Goal: Information Seeking & Learning: Learn about a topic

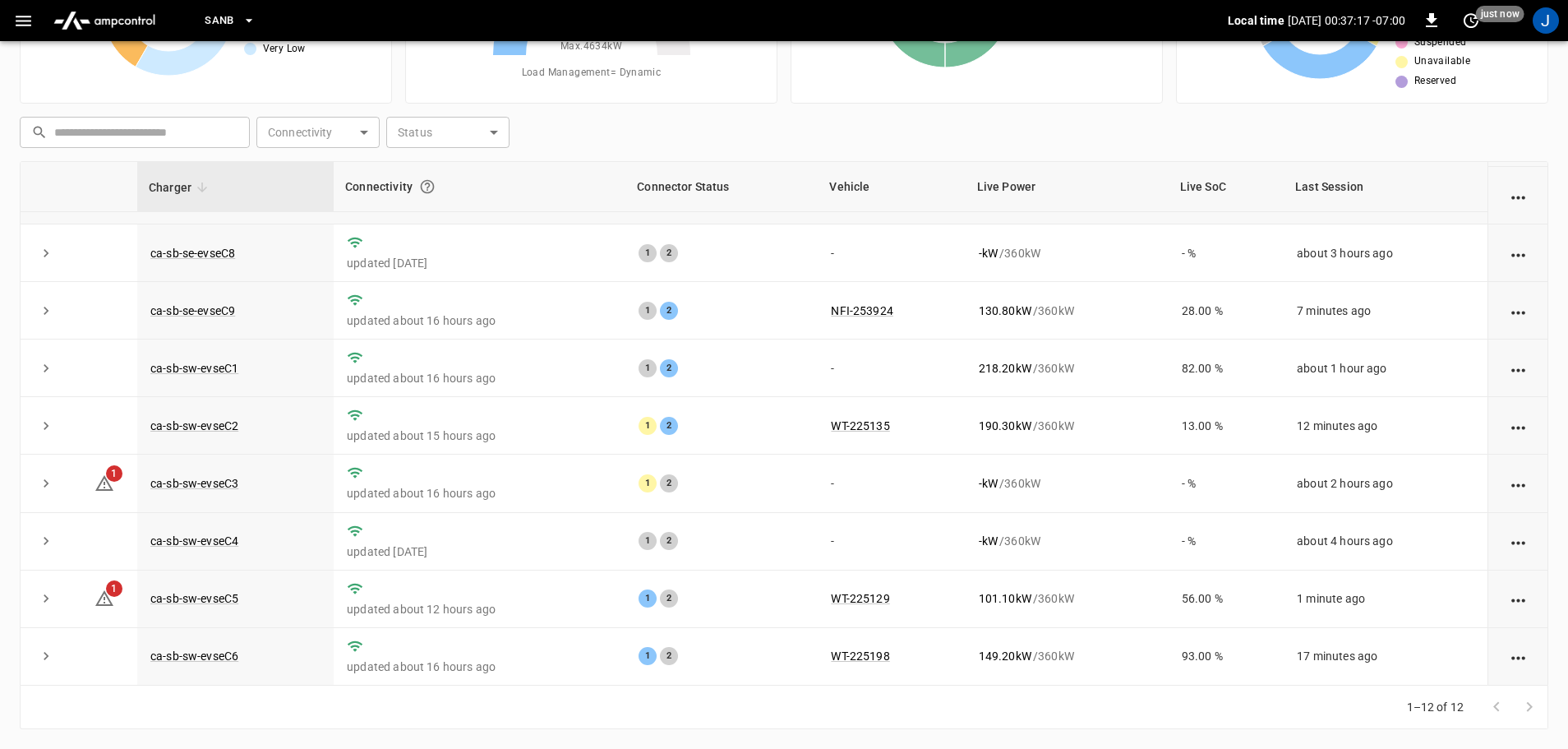
scroll to position [228, 0]
click at [217, 483] on link "ca-sb-sw-evseC3" at bounding box center [194, 483] width 95 height 20
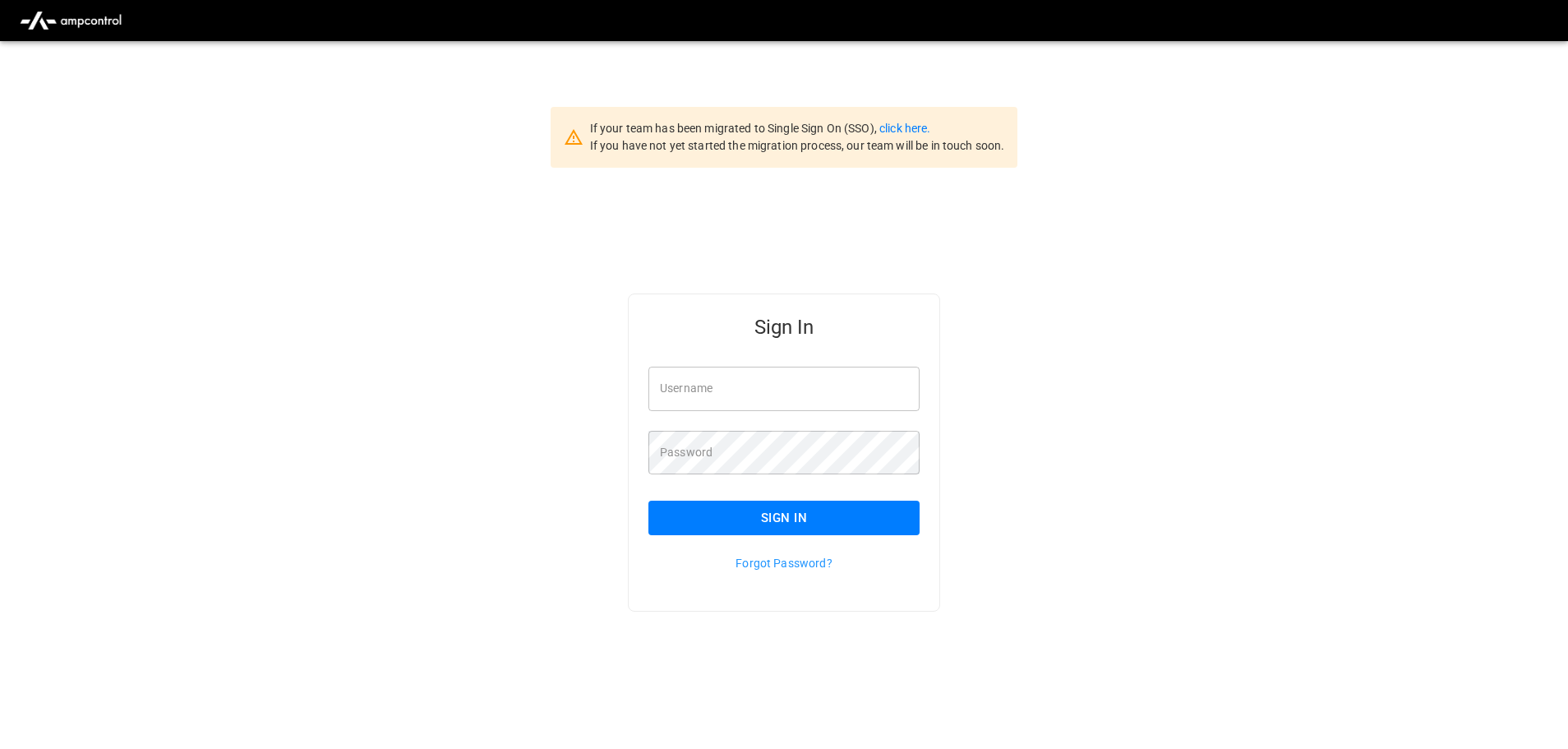
type input "**********"
click at [837, 394] on input "**********" at bounding box center [783, 389] width 271 height 44
click at [771, 522] on button "Sign In" at bounding box center [783, 517] width 271 height 35
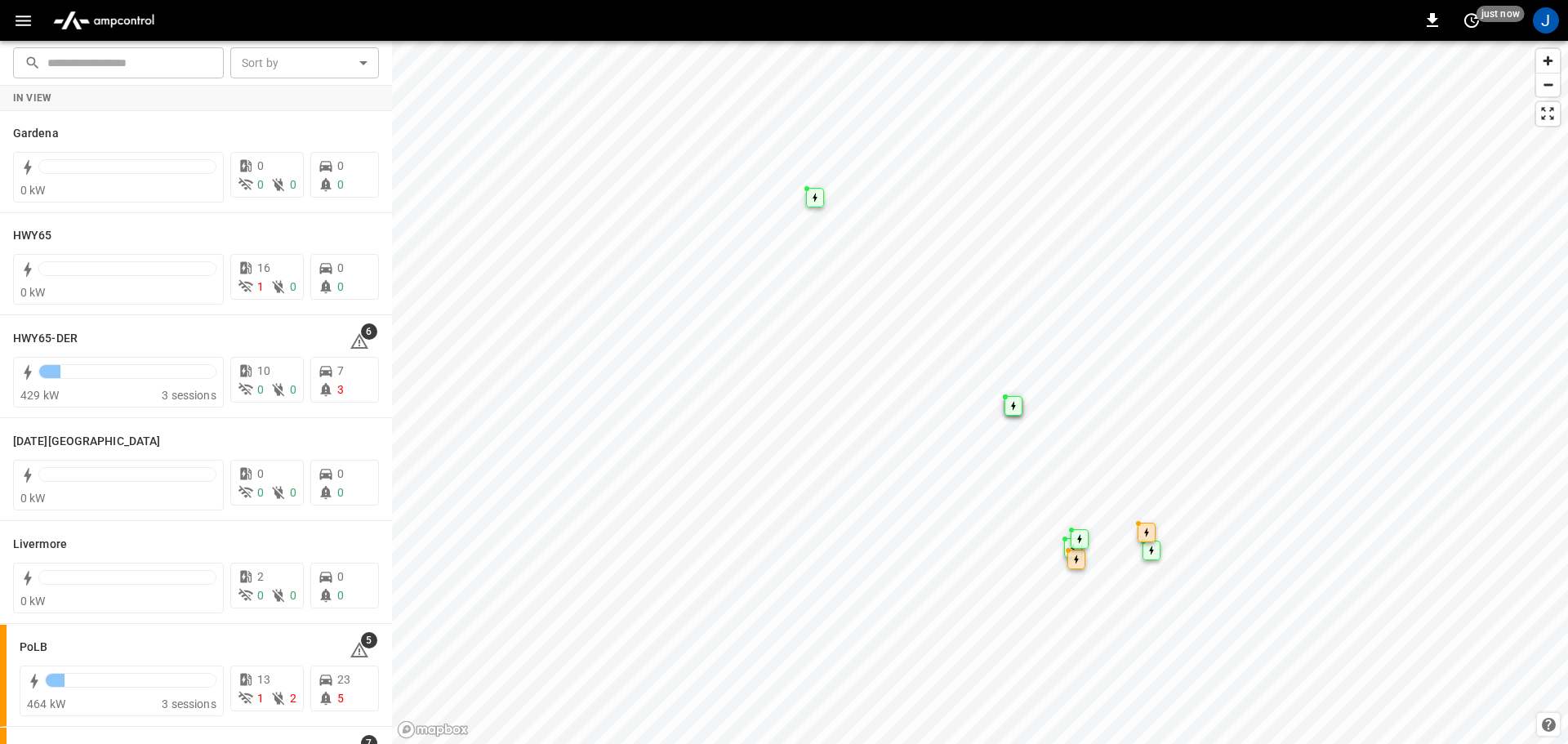
click at [28, 14] on icon "button" at bounding box center [23, 21] width 21 height 21
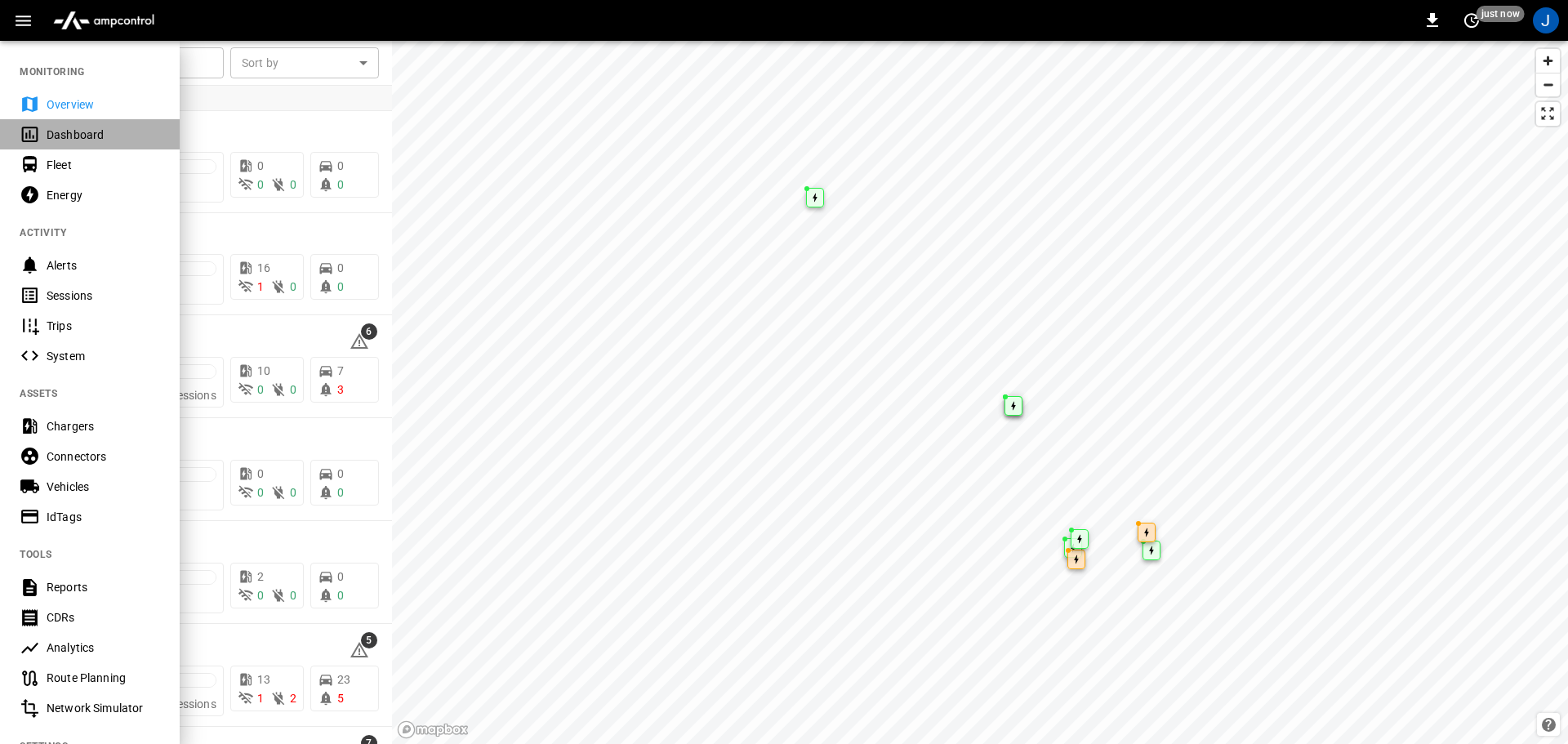
click at [60, 139] on div "Dashboard" at bounding box center [103, 134] width 113 height 16
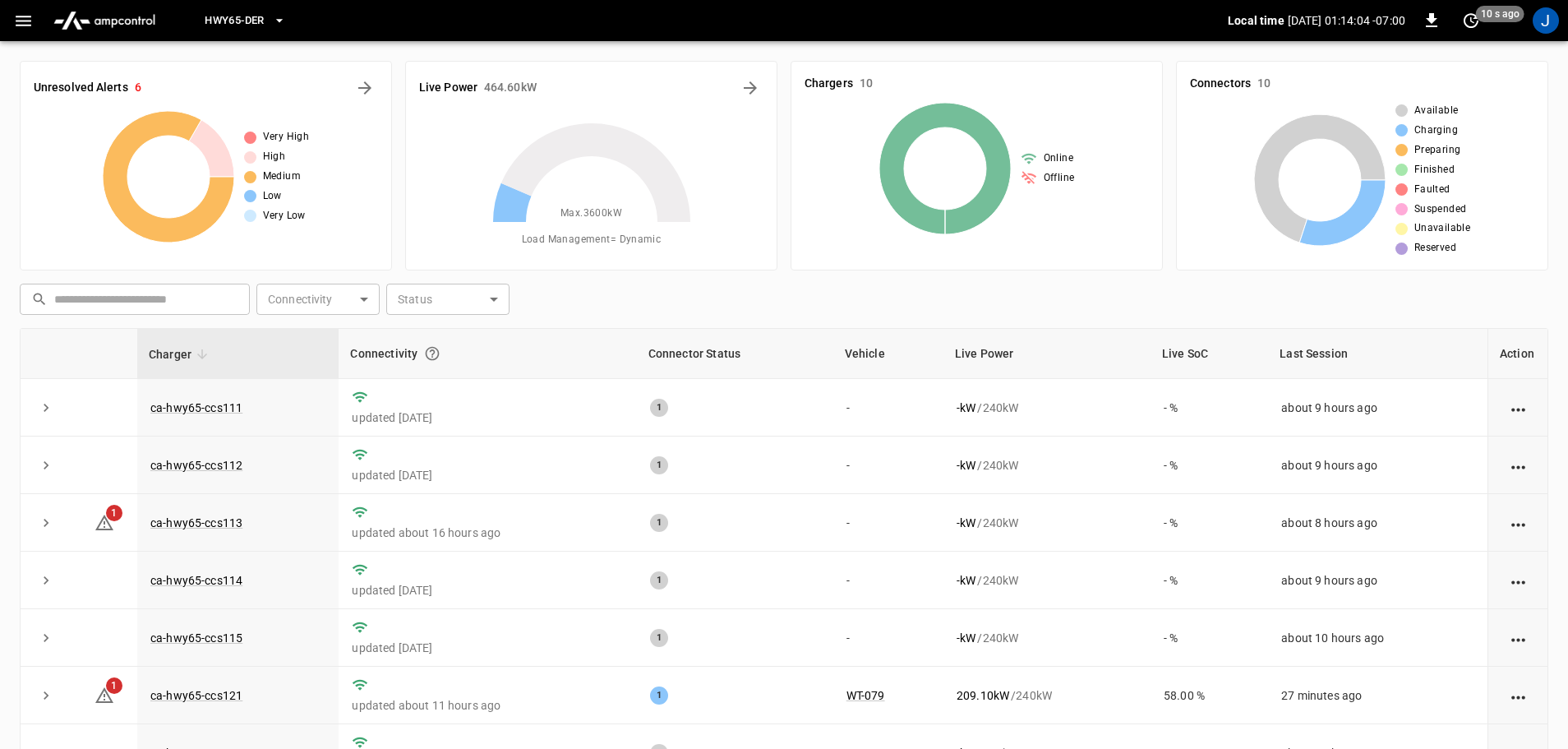
click at [261, 24] on span "HWY65-DER" at bounding box center [234, 21] width 59 height 19
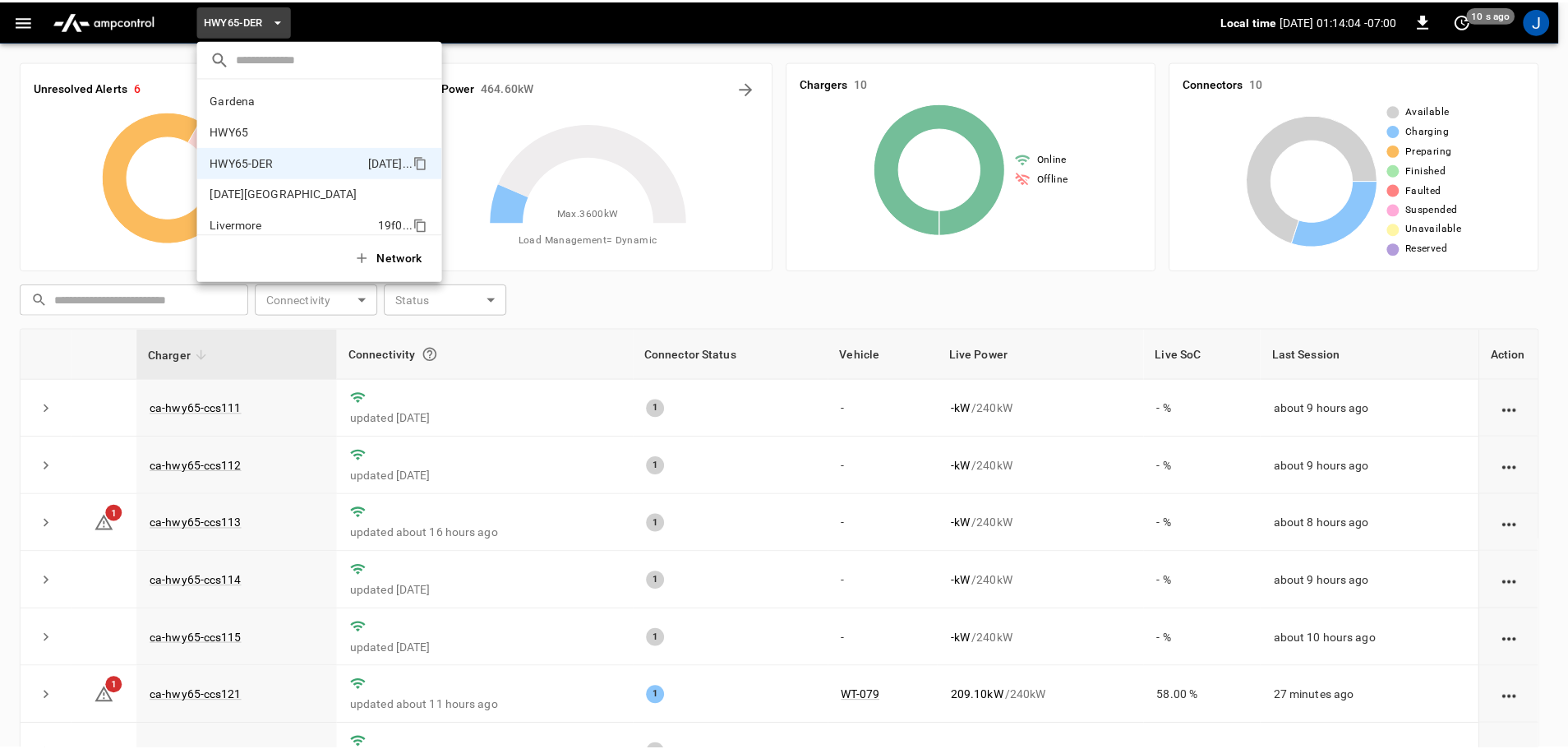
scroll to position [58, 0]
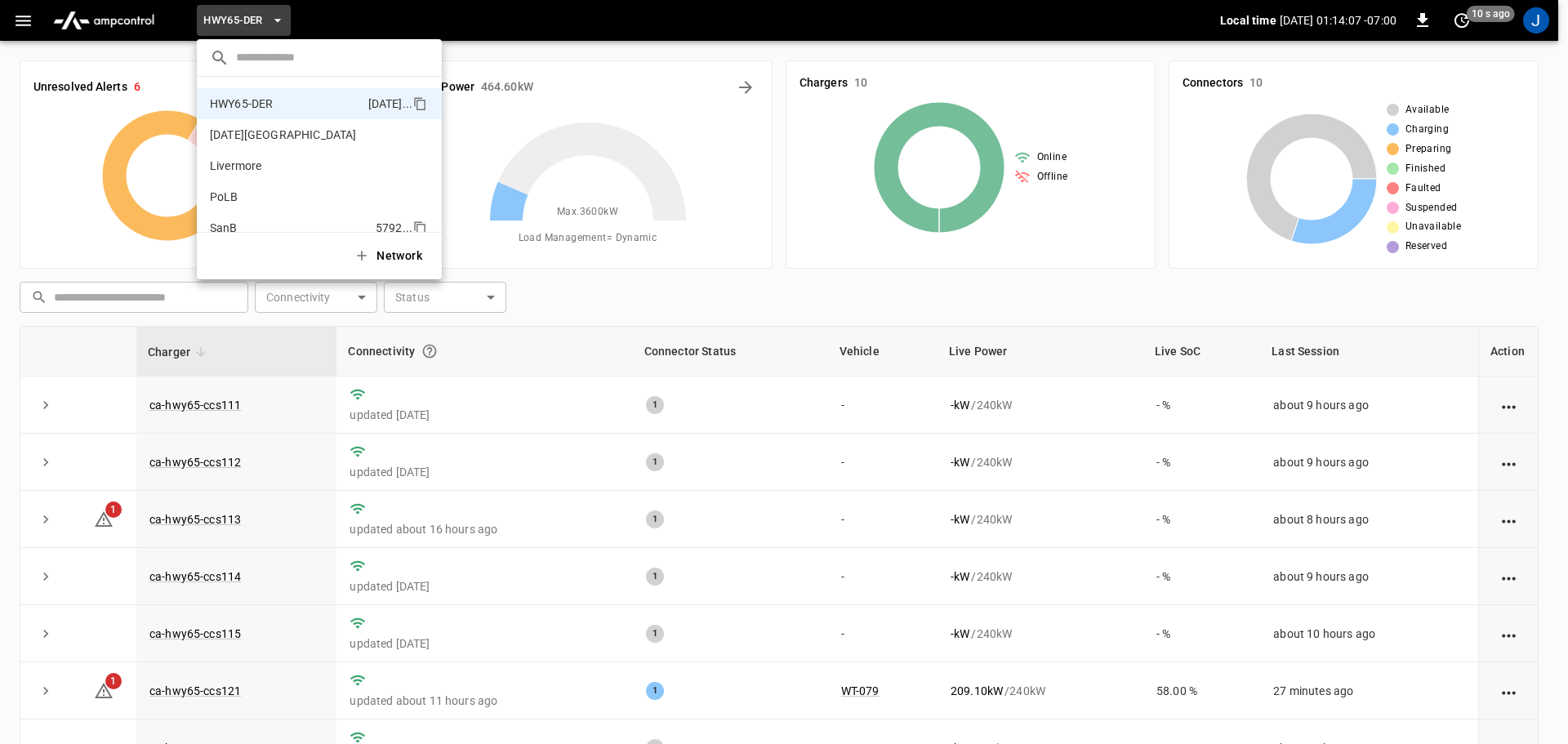
click at [228, 223] on p "SanB" at bounding box center [289, 227] width 159 height 16
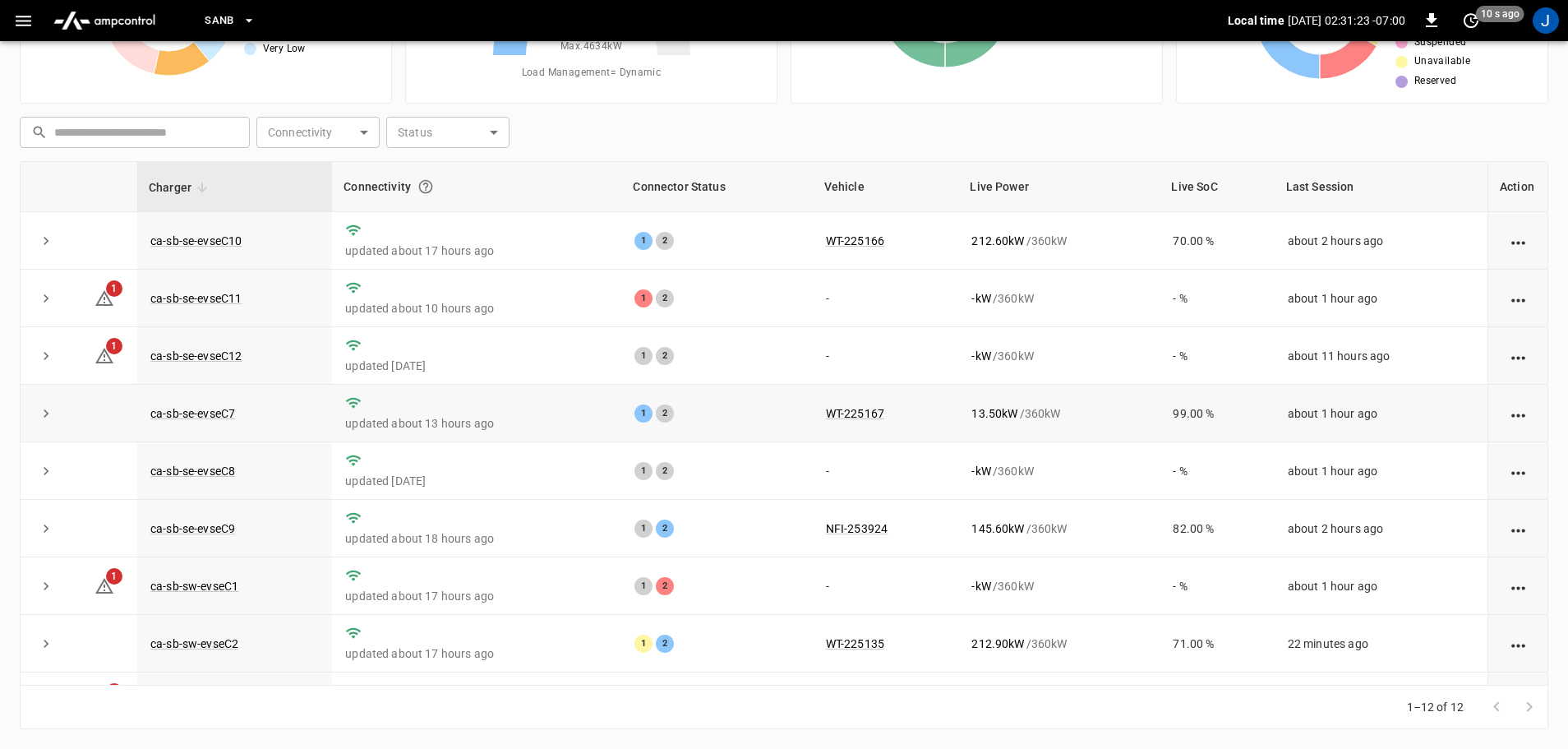
scroll to position [228, 0]
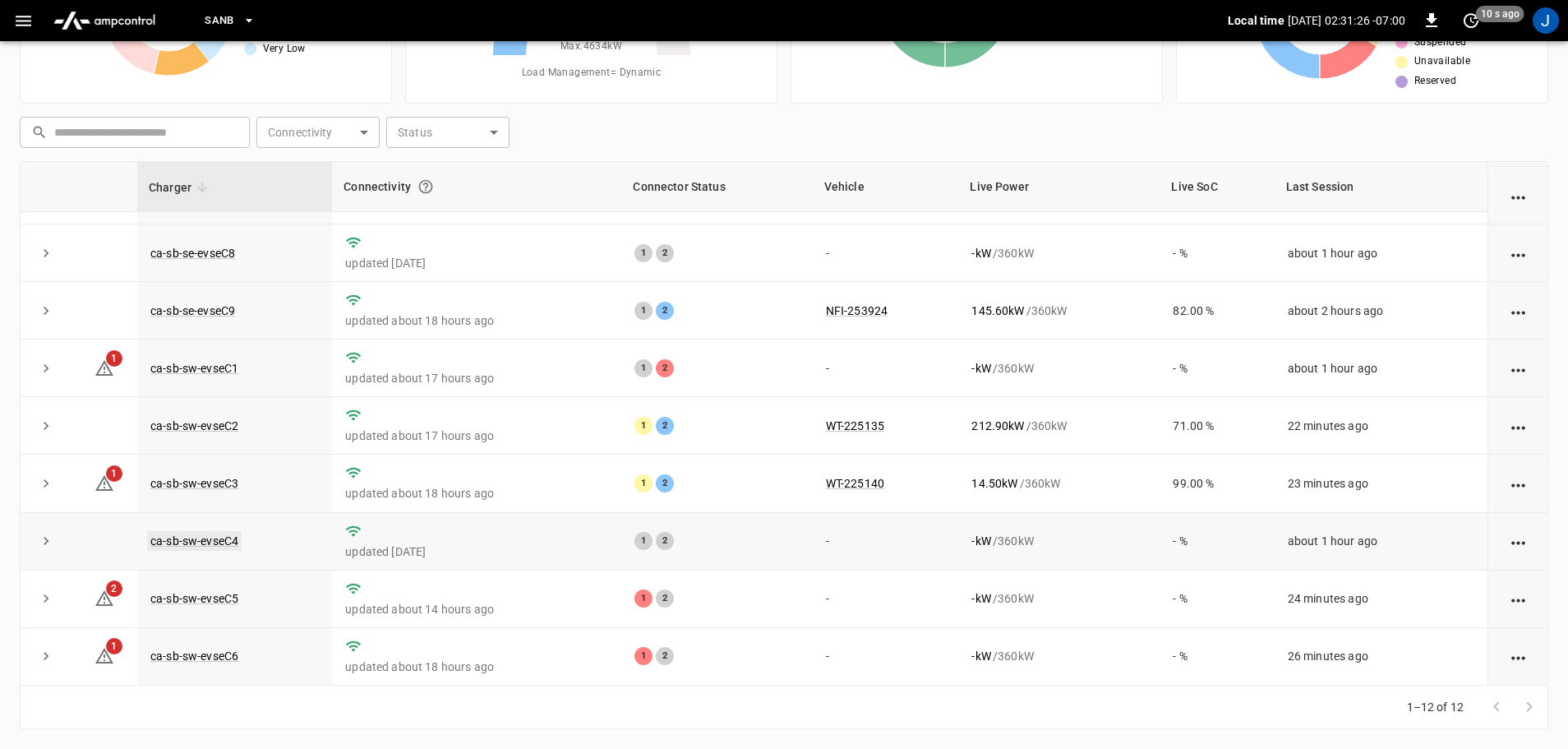
click at [224, 541] on link "ca-sb-sw-evseC4" at bounding box center [194, 541] width 95 height 20
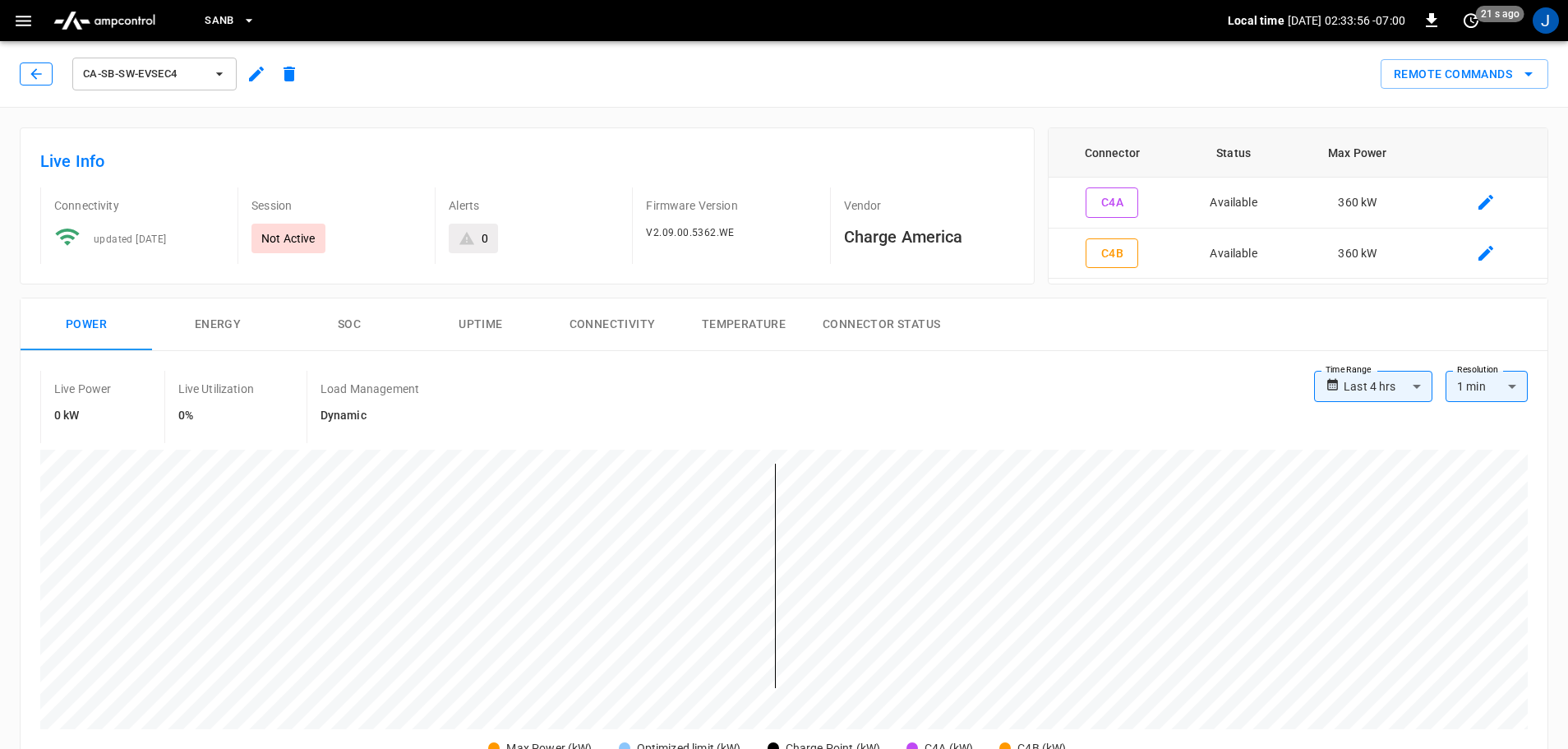
click at [39, 72] on icon "button" at bounding box center [36, 74] width 16 height 16
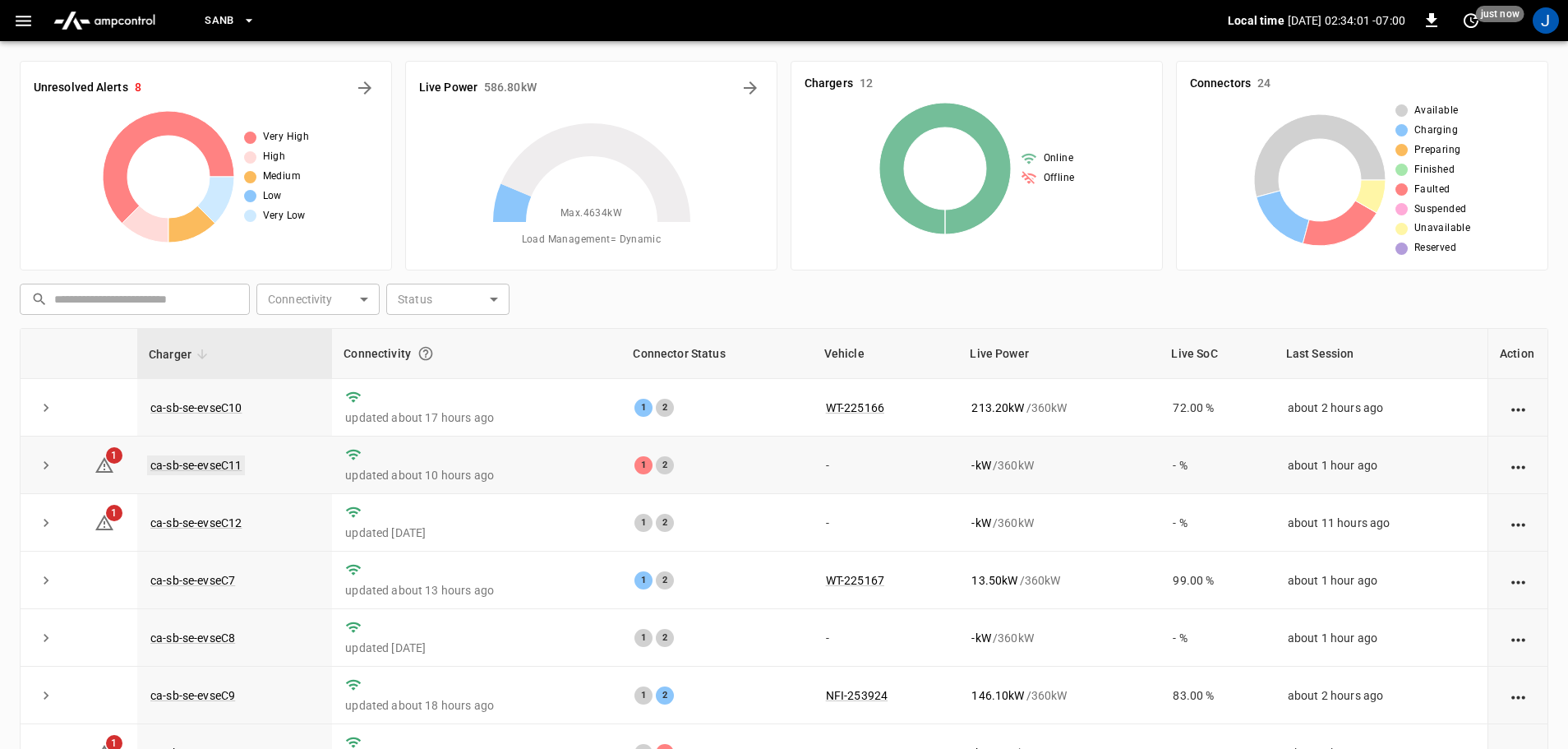
click at [203, 468] on link "ca-sb-se-evseC11" at bounding box center [196, 465] width 98 height 20
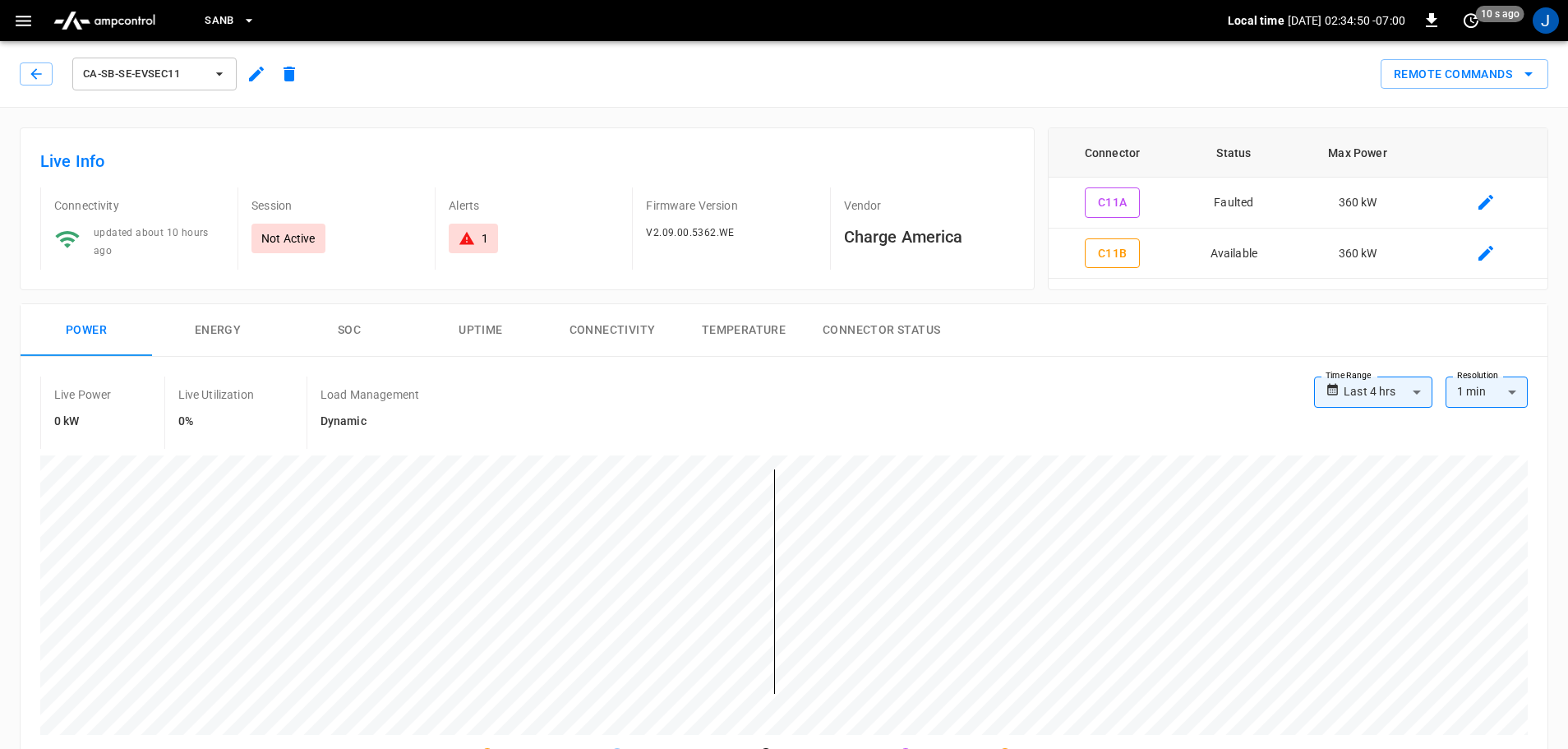
click at [43, 73] on icon "button" at bounding box center [36, 74] width 16 height 16
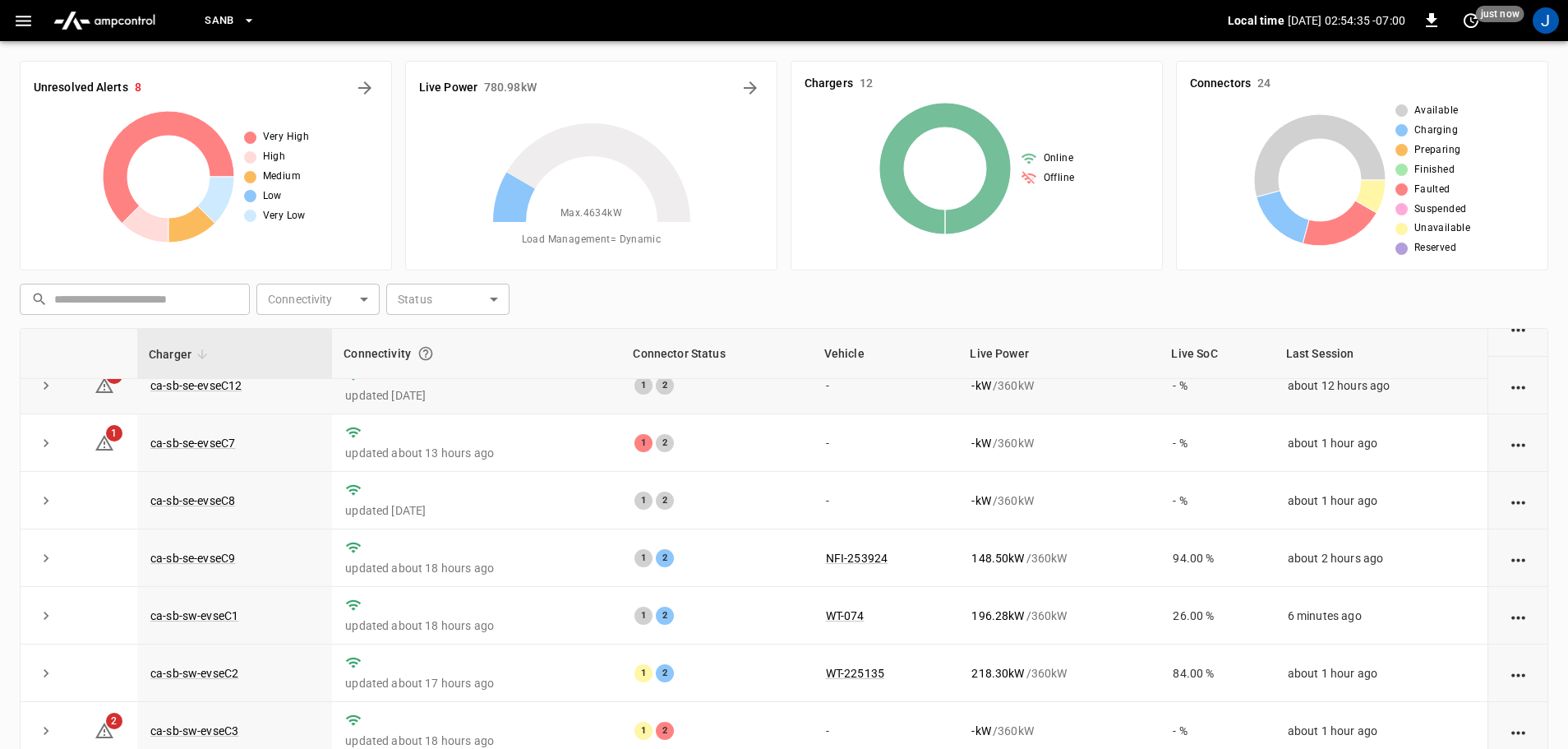
scroll to position [228, 0]
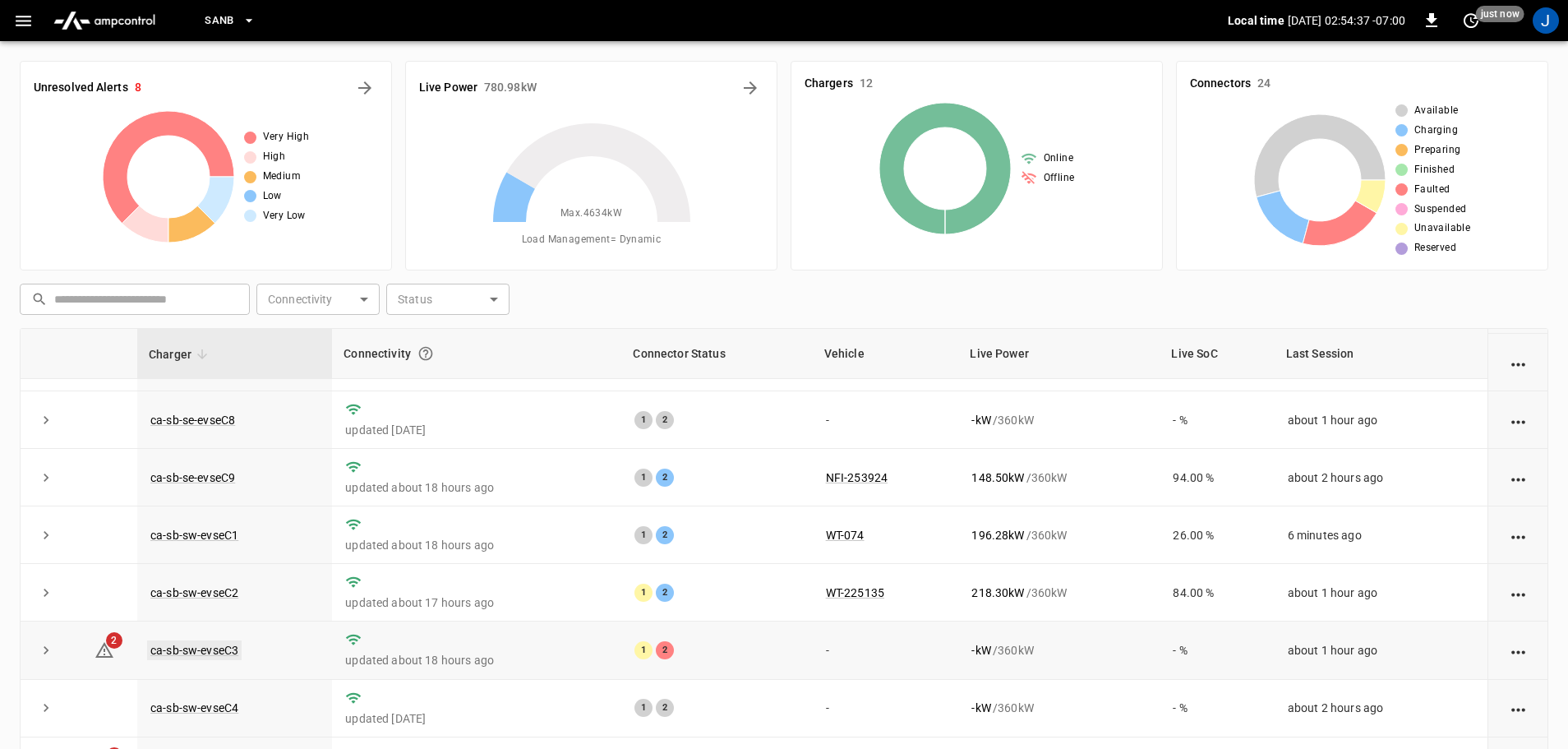
click at [193, 646] on link "ca-sb-sw-evseC3" at bounding box center [194, 650] width 95 height 20
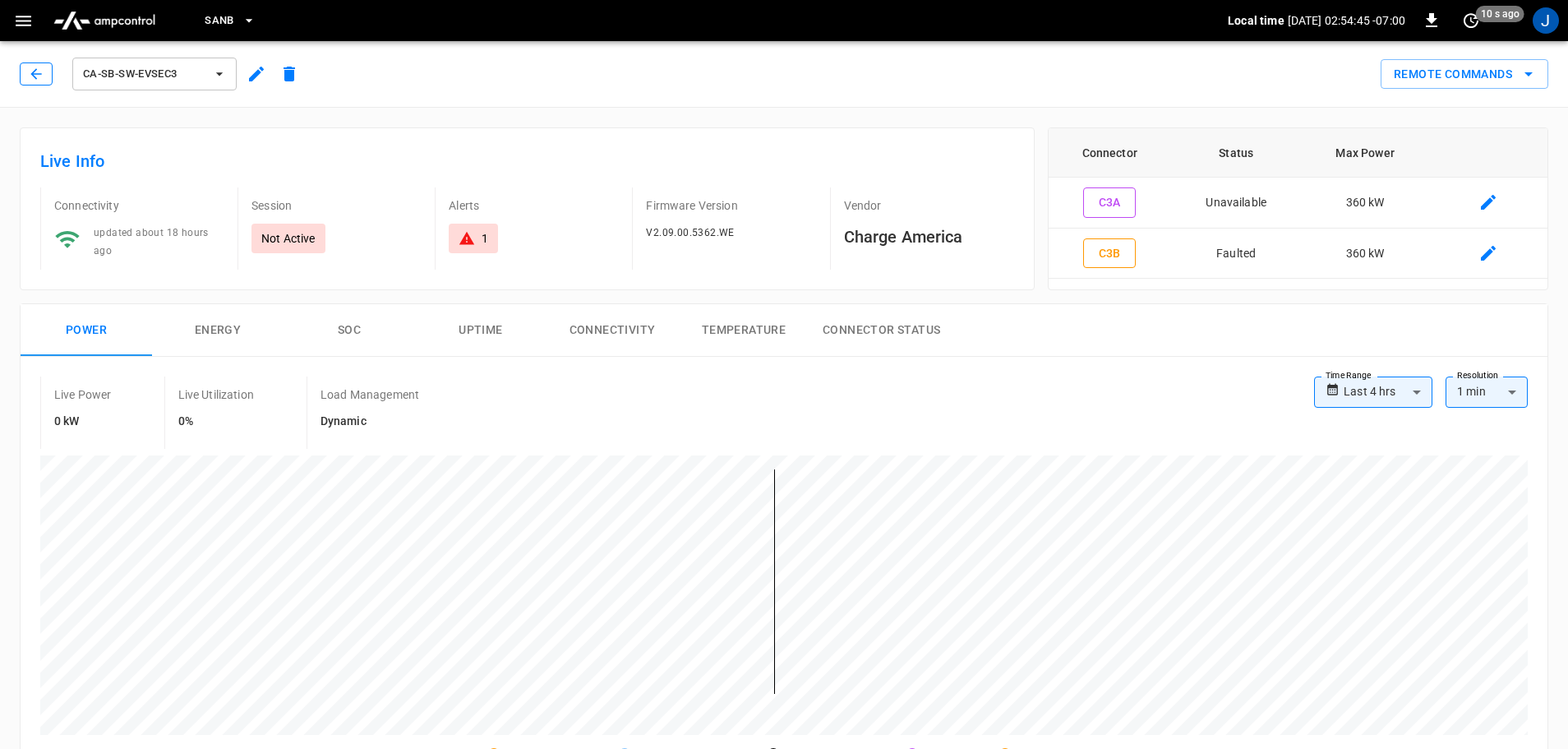
click at [35, 72] on icon "button" at bounding box center [36, 74] width 16 height 16
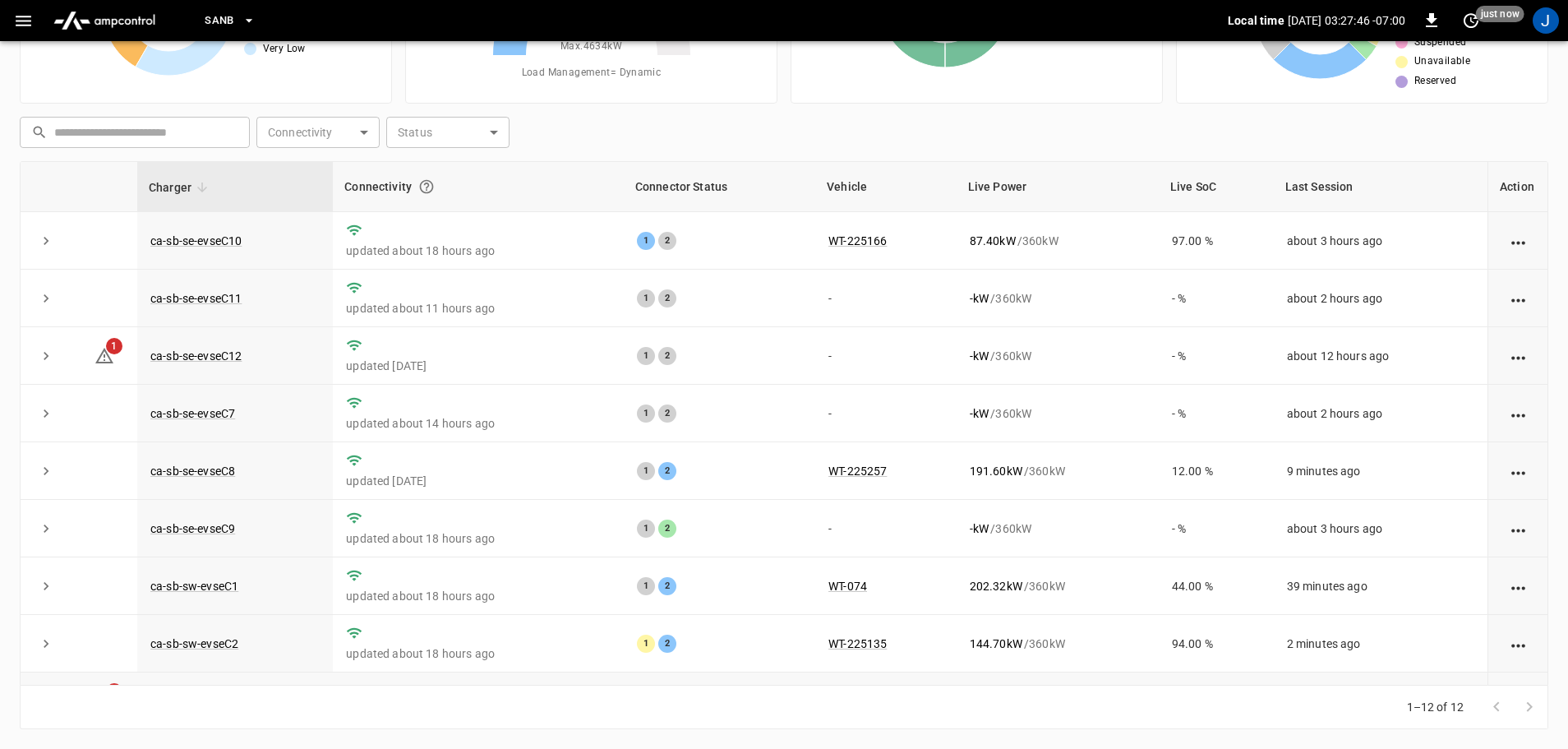
scroll to position [228, 0]
